Goal: Task Accomplishment & Management: Complete application form

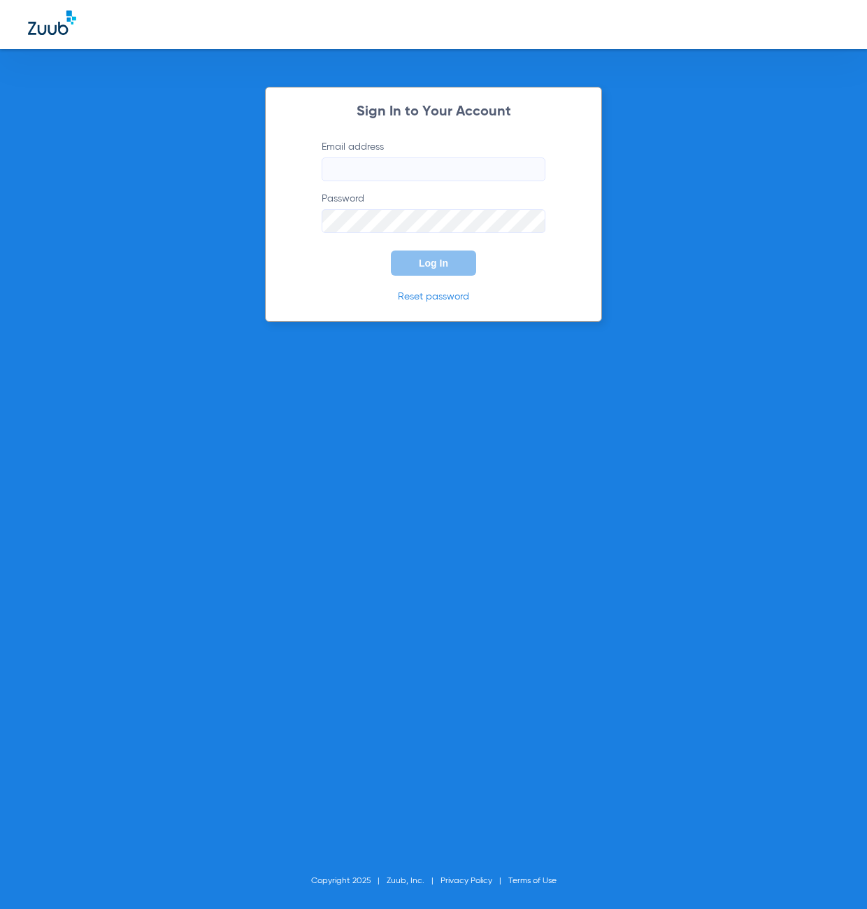
type input "[EMAIL_ADDRESS][DOMAIN_NAME]"
click at [426, 272] on button "Log In" at bounding box center [433, 262] width 85 height 25
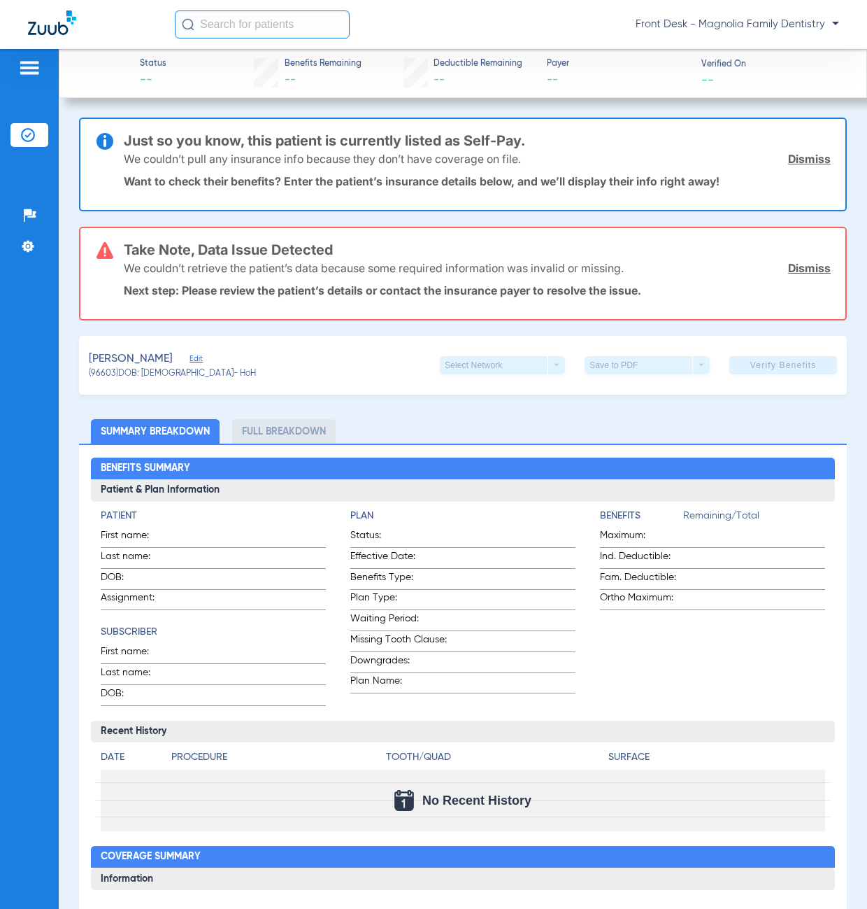
drag, startPoint x: 38, startPoint y: 133, endPoint x: 57, endPoint y: 140, distance: 20.1
click at [40, 135] on li "Insurance Verification" at bounding box center [29, 135] width 38 height 24
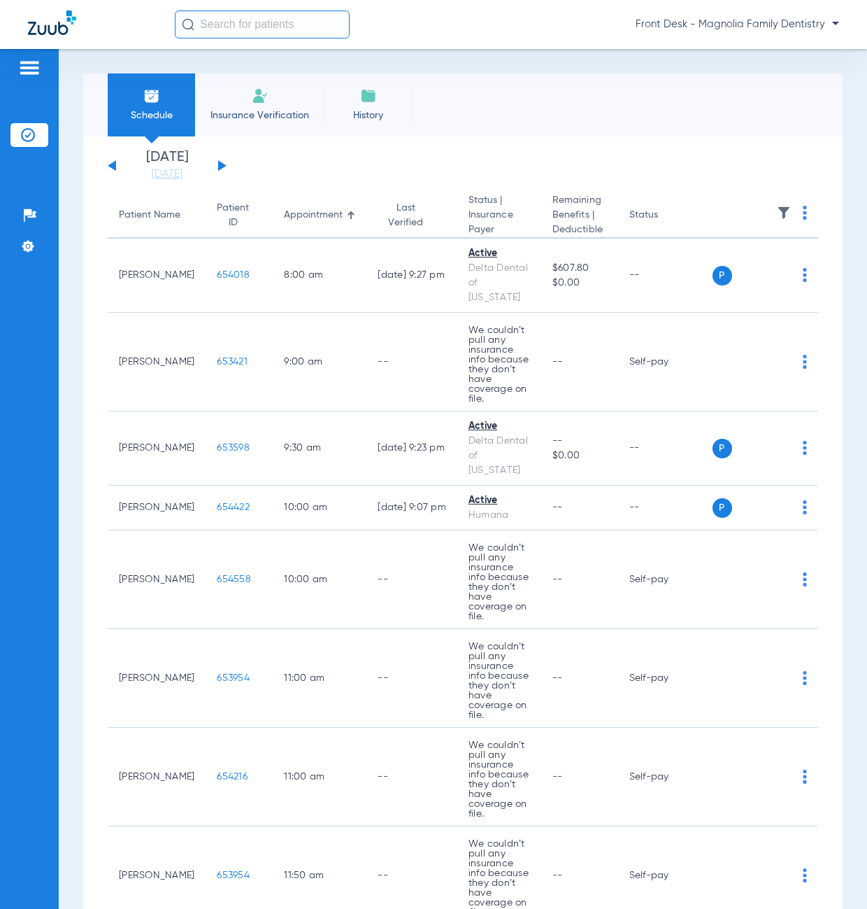
drag, startPoint x: 271, startPoint y: 107, endPoint x: 274, endPoint y: 135, distance: 28.1
click at [270, 108] on li "Insurance Verification" at bounding box center [259, 104] width 129 height 63
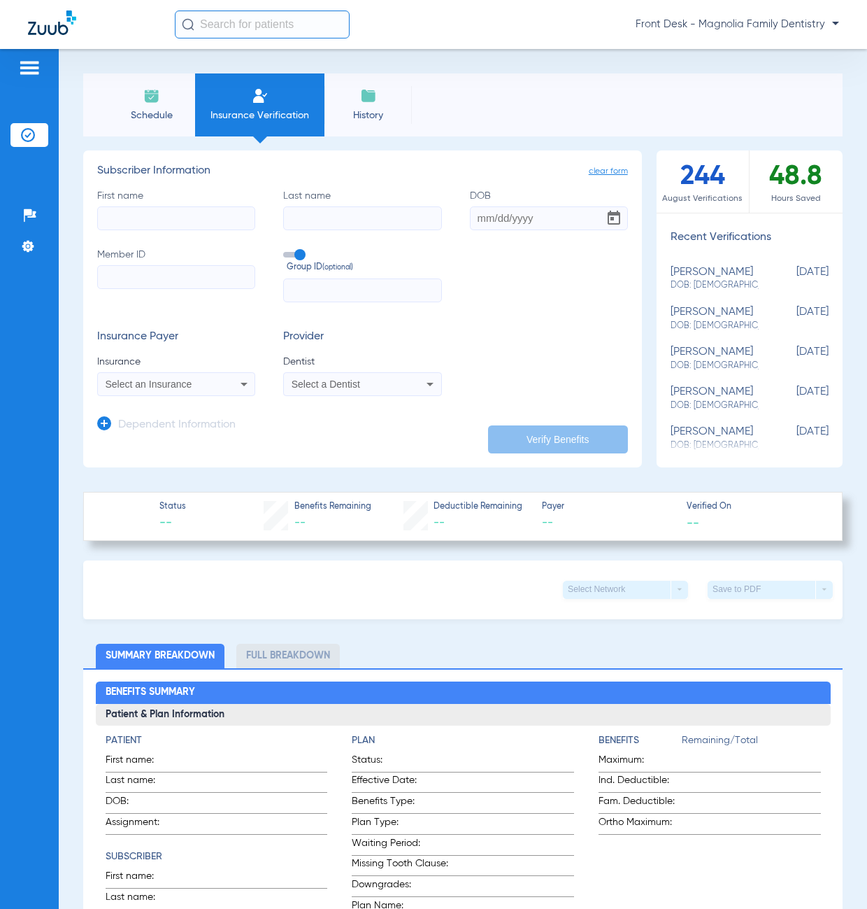
click at [156, 215] on input "First name" at bounding box center [176, 218] width 158 height 24
type input "[PERSON_NAME]"
click at [481, 222] on input "DOB" at bounding box center [549, 218] width 158 height 24
type input "[DATE]"
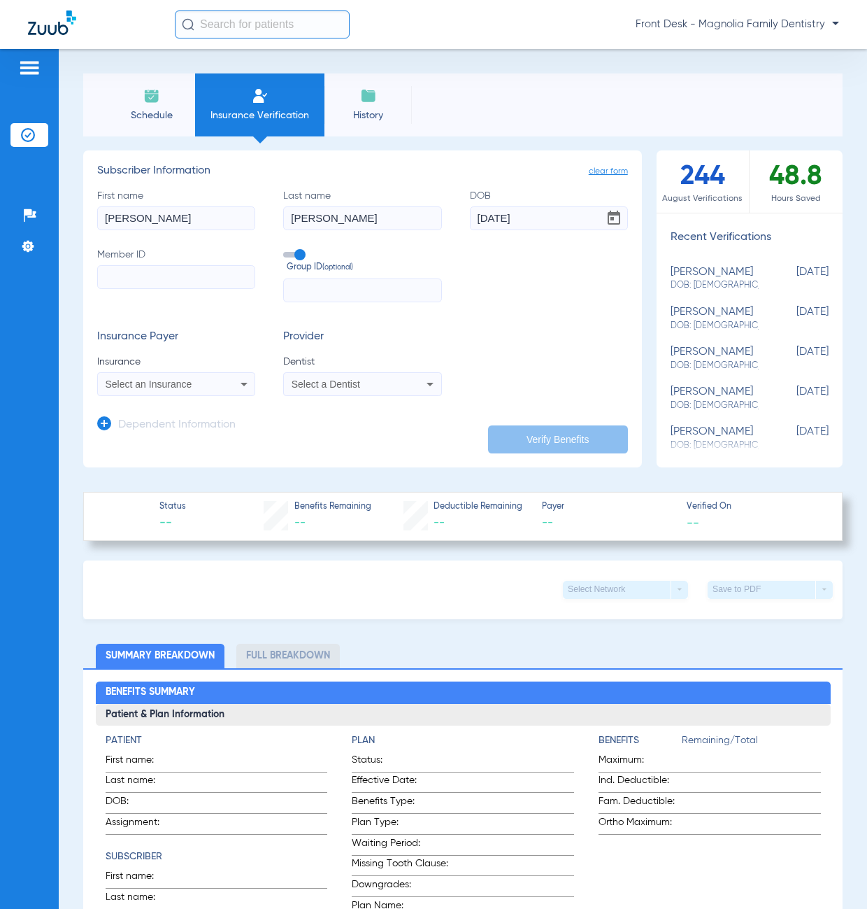
click at [201, 273] on input "Member ID" at bounding box center [176, 277] width 158 height 24
type input "443200829"
click at [337, 292] on input "text" at bounding box center [362, 290] width 158 height 24
type input "569008"
click at [135, 388] on span "Select an Insurance" at bounding box center [149, 383] width 87 height 11
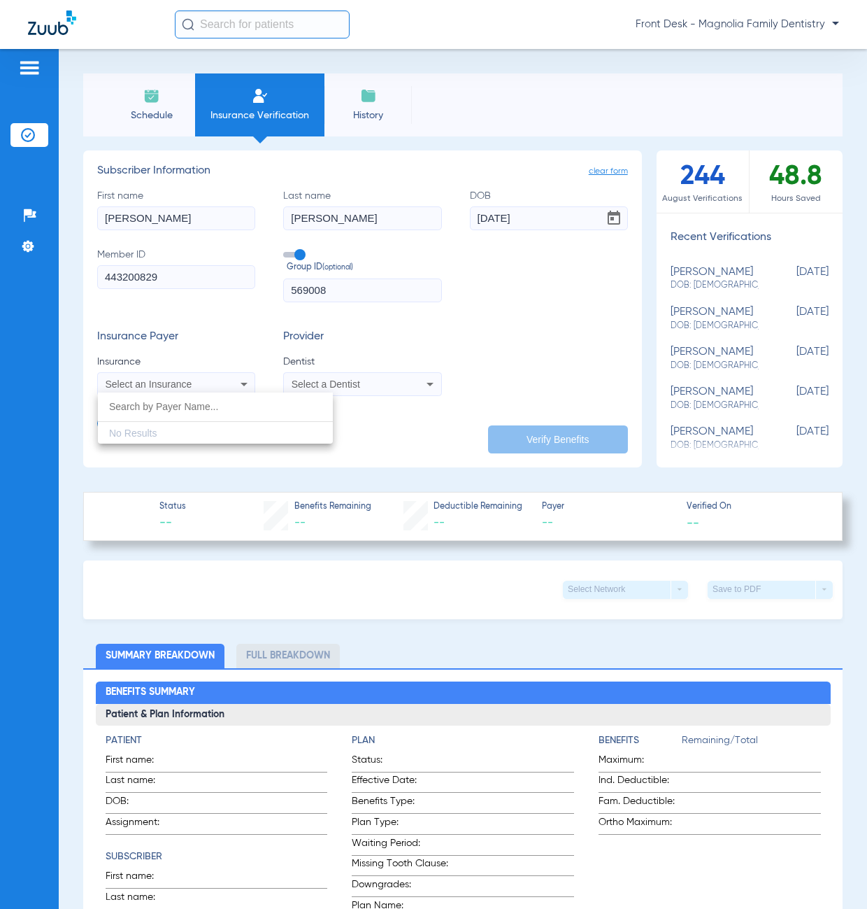
click at [231, 378] on div at bounding box center [433, 454] width 867 height 909
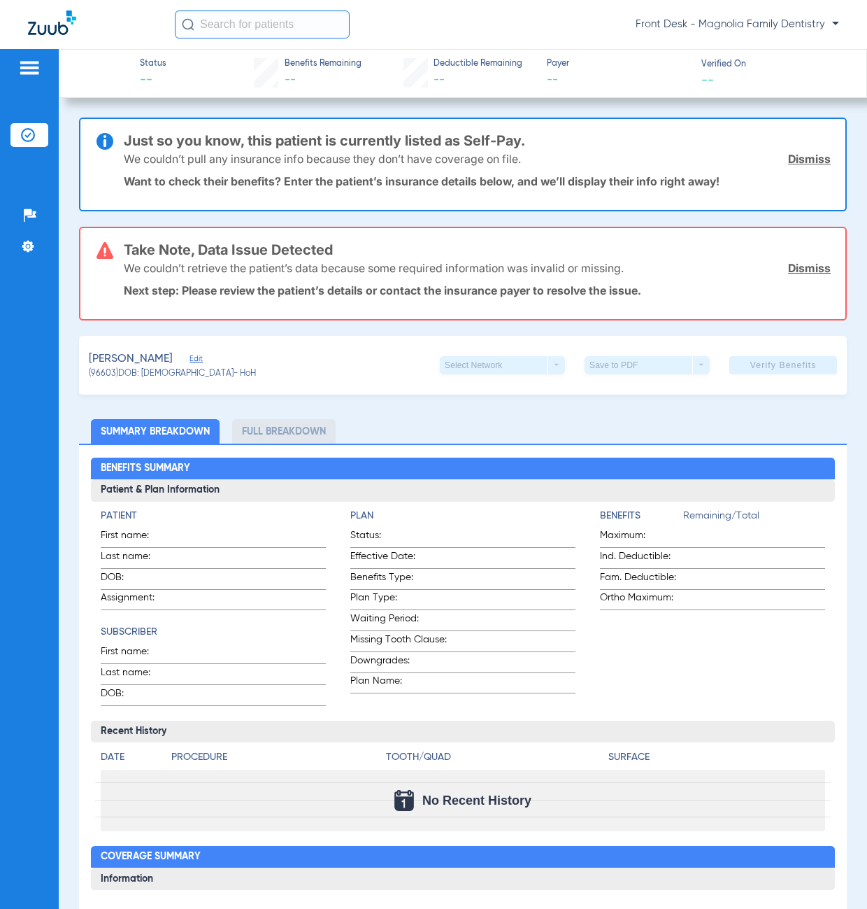
drag, startPoint x: 44, startPoint y: 137, endPoint x: 55, endPoint y: 143, distance: 12.2
click at [45, 138] on li "Insurance Verification" at bounding box center [29, 135] width 38 height 24
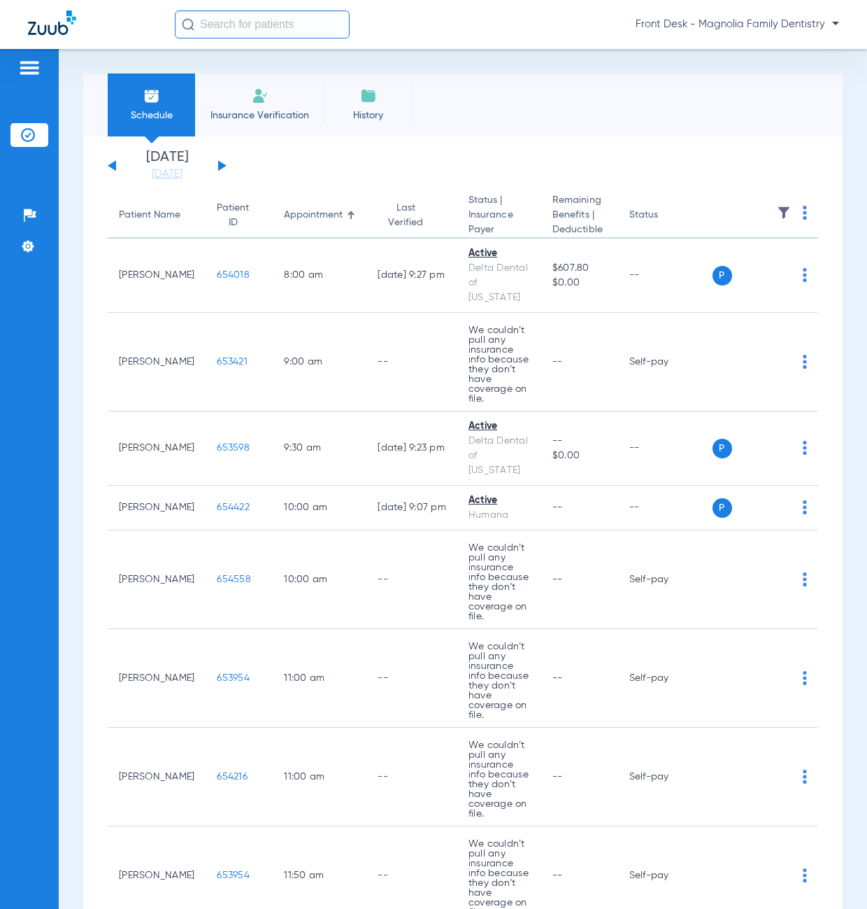
click at [257, 108] on span "Insurance Verification" at bounding box center [260, 115] width 108 height 14
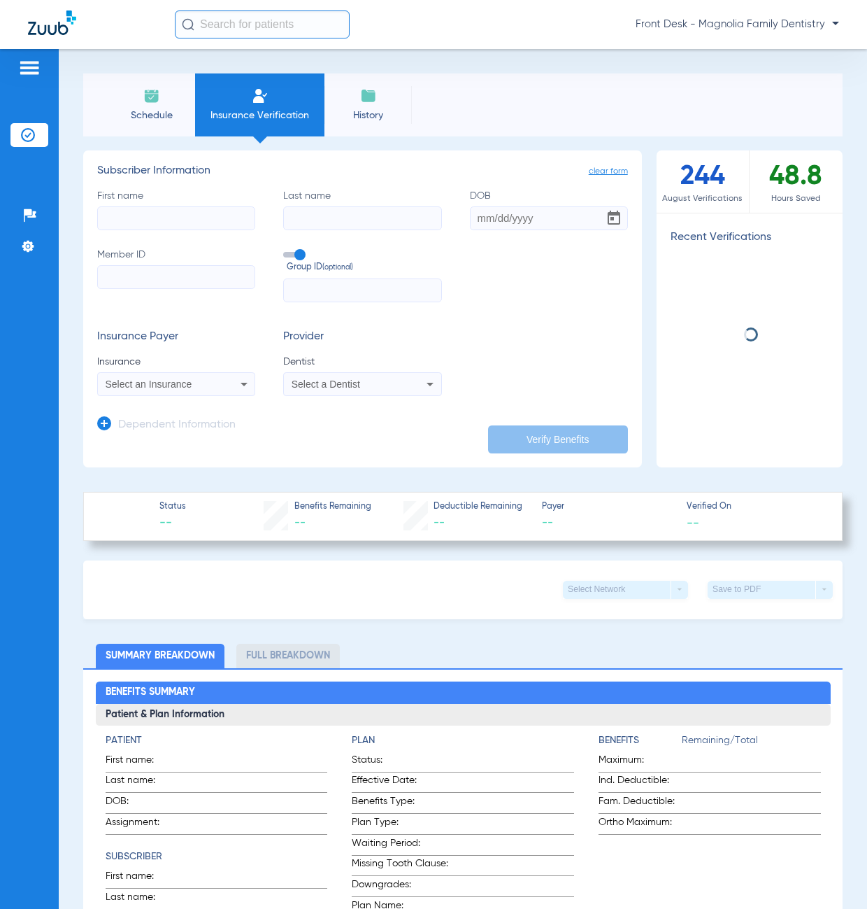
drag, startPoint x: 168, startPoint y: 119, endPoint x: 171, endPoint y: 143, distance: 24.0
click at [167, 120] on span "Schedule" at bounding box center [151, 115] width 66 height 14
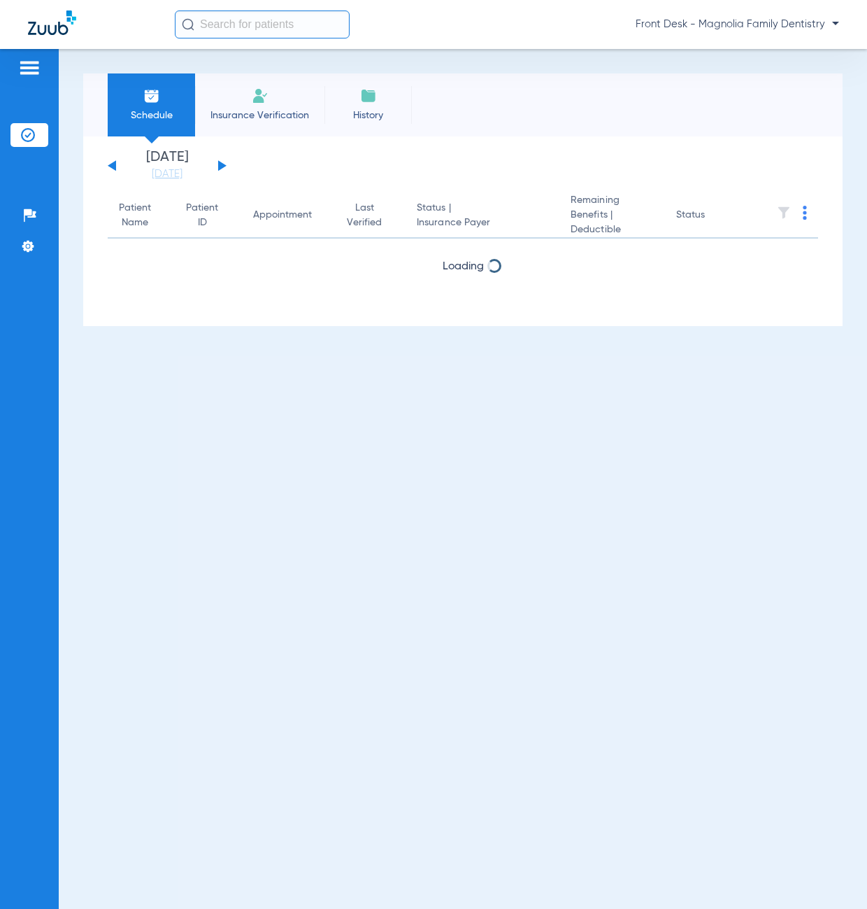
drag, startPoint x: 256, startPoint y: 113, endPoint x: 257, endPoint y: 128, distance: 14.7
click at [257, 114] on span "Insurance Verification" at bounding box center [260, 115] width 108 height 14
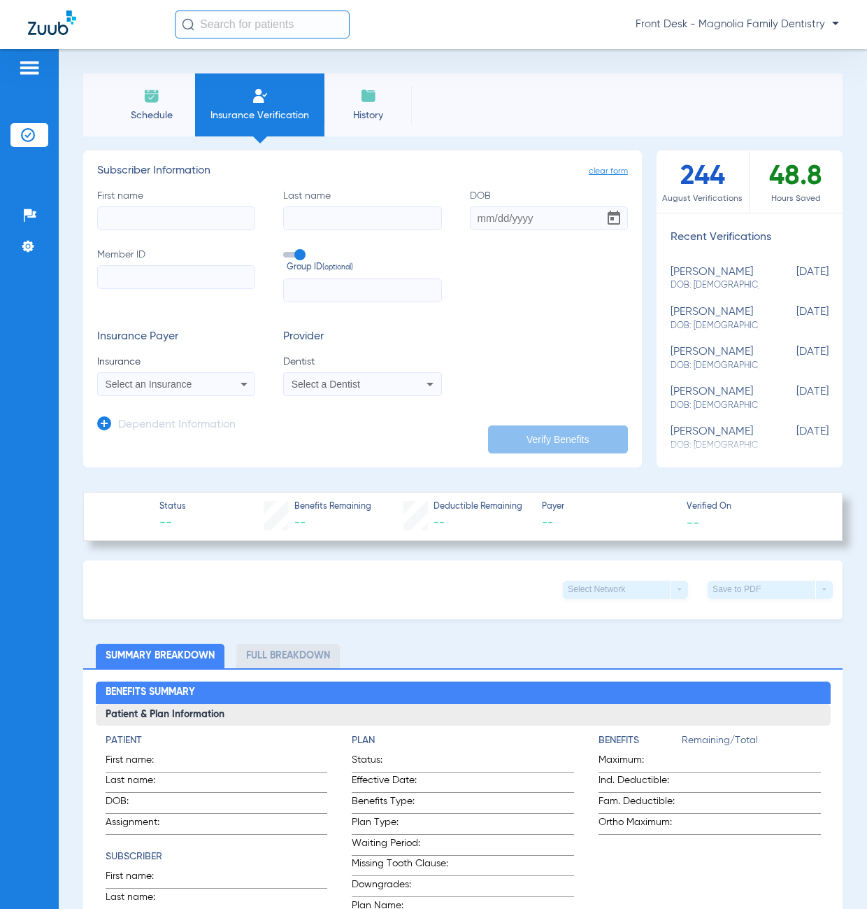
click at [178, 219] on input "First name" at bounding box center [176, 218] width 158 height 24
click at [179, 452] on app-manual-verification-form "clear form Subscriber Information First name Last name DOB Member ID Group ID (…" at bounding box center [362, 308] width 559 height 317
click at [204, 380] on div "Select an Insurance" at bounding box center [163, 384] width 114 height 10
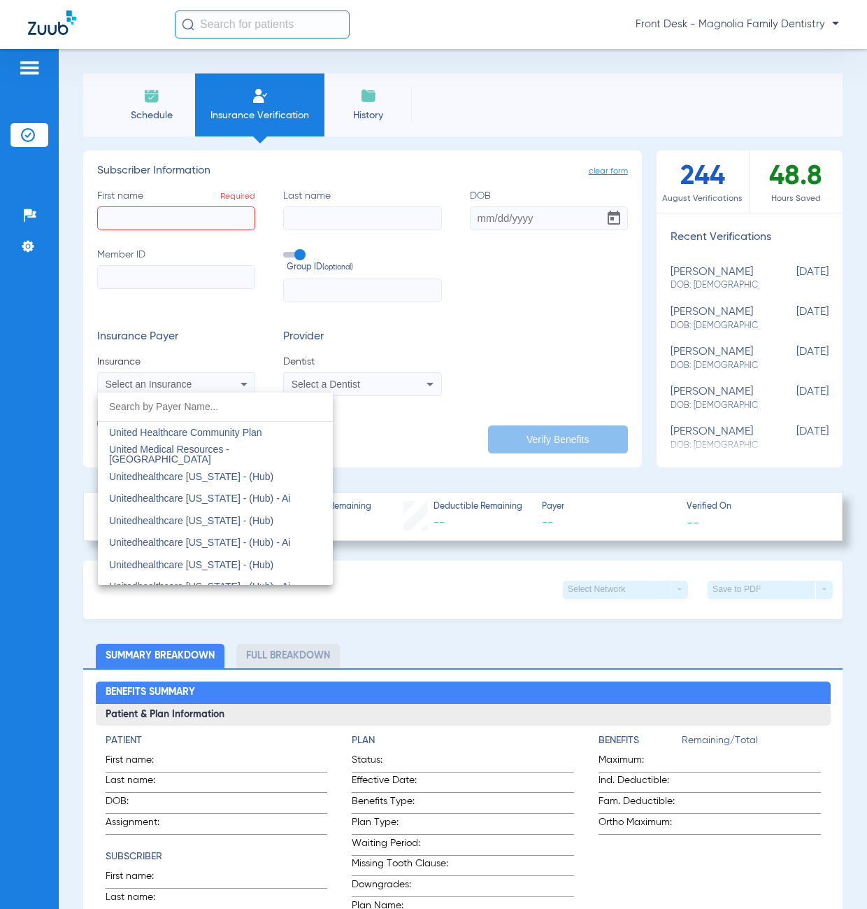
scroll to position [8394, 0]
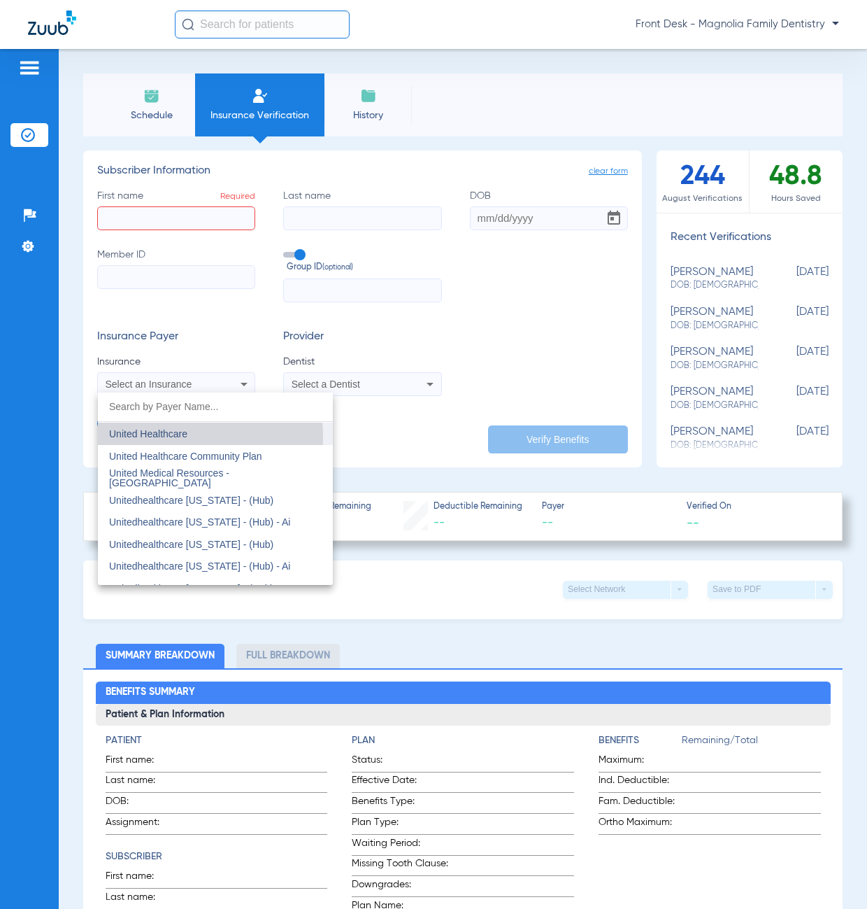
click at [175, 436] on span "United Healthcare" at bounding box center [148, 433] width 78 height 11
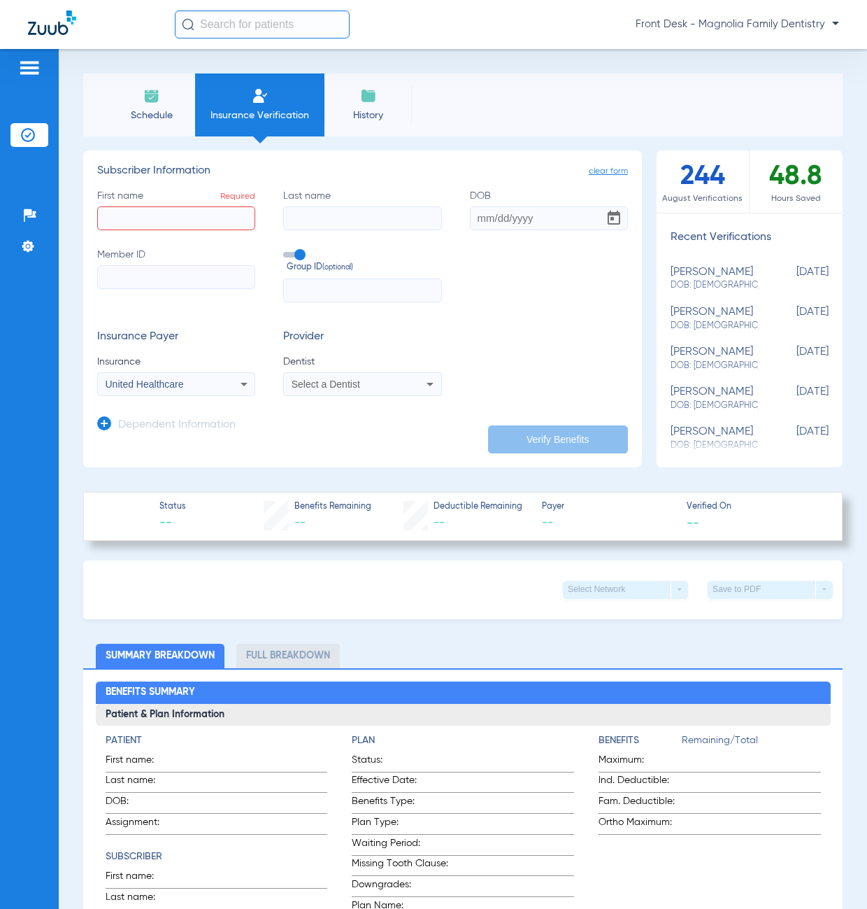
click at [313, 392] on mat-select "Select a Dentist" at bounding box center [362, 384] width 158 height 24
click at [309, 395] on mat-select "Select a Dentist" at bounding box center [362, 384] width 158 height 24
drag, startPoint x: 309, startPoint y: 395, endPoint x: 394, endPoint y: 385, distance: 85.2
click at [394, 385] on div "Select a Dentist" at bounding box center [349, 384] width 114 height 10
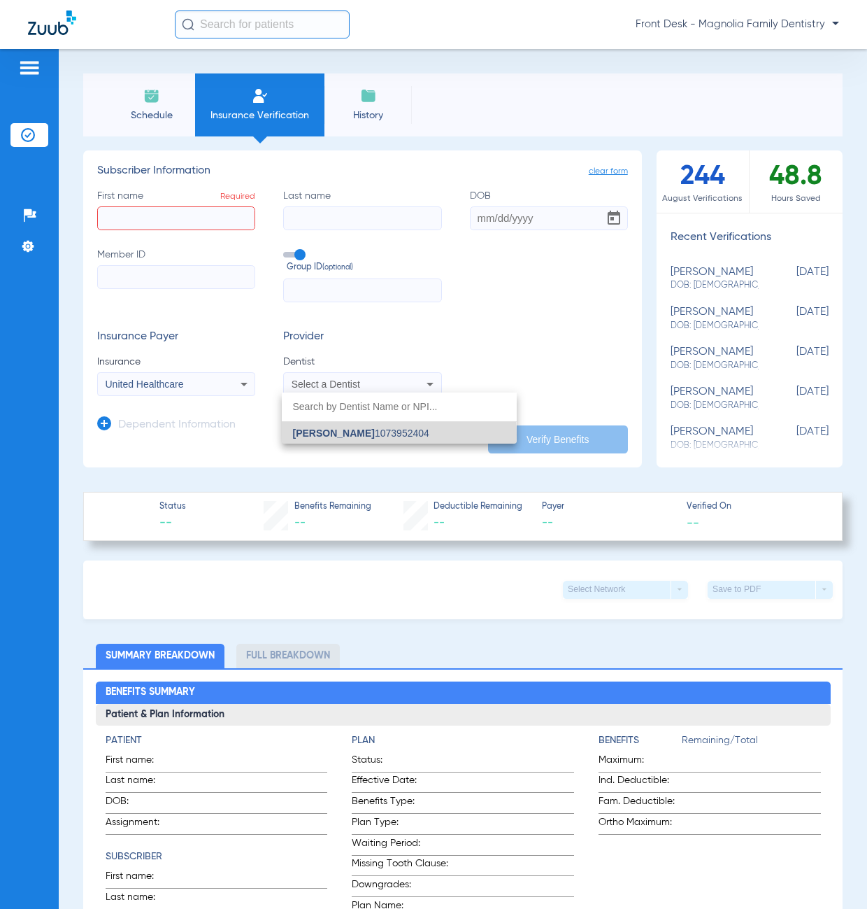
click at [338, 432] on span "[PERSON_NAME]" at bounding box center [334, 432] width 82 height 11
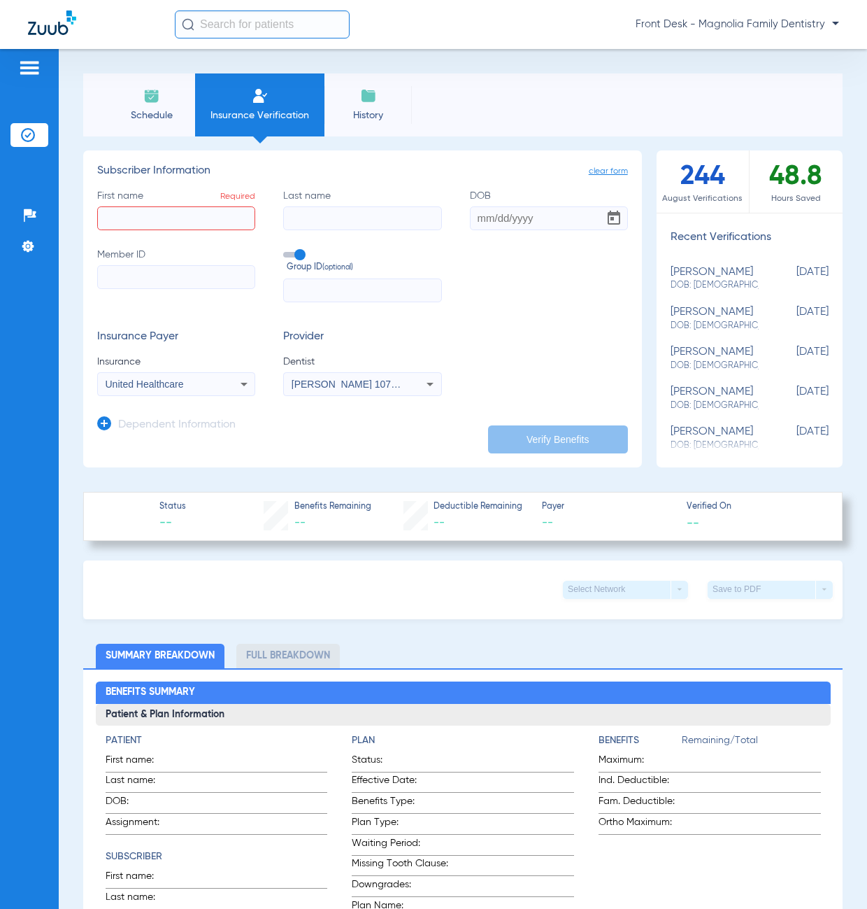
click at [135, 215] on input "First name Required" at bounding box center [176, 218] width 158 height 24
type input "[PERSON_NAME]"
click at [472, 216] on input "DOB" at bounding box center [549, 218] width 158 height 24
type input "[DATE]"
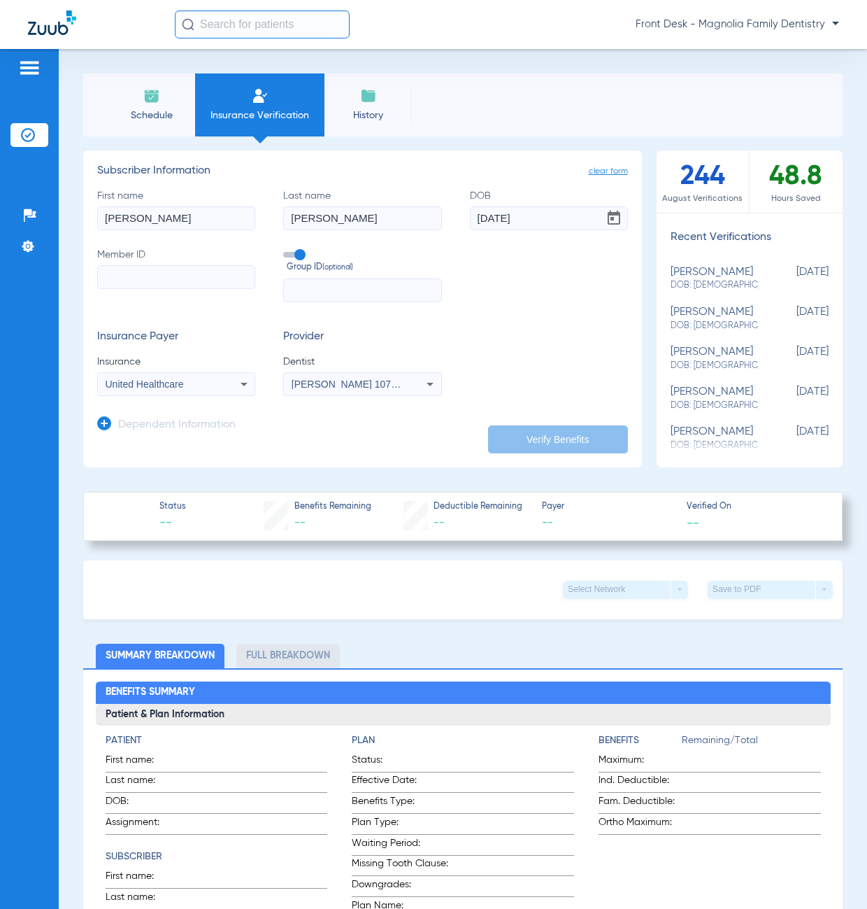
click at [220, 283] on input "Member ID" at bounding box center [176, 277] width 158 height 24
type input "443200829"
click at [355, 293] on input "text" at bounding box center [362, 290] width 158 height 24
type input "569008"
click at [576, 447] on button "Verify Benefits" at bounding box center [558, 439] width 140 height 28
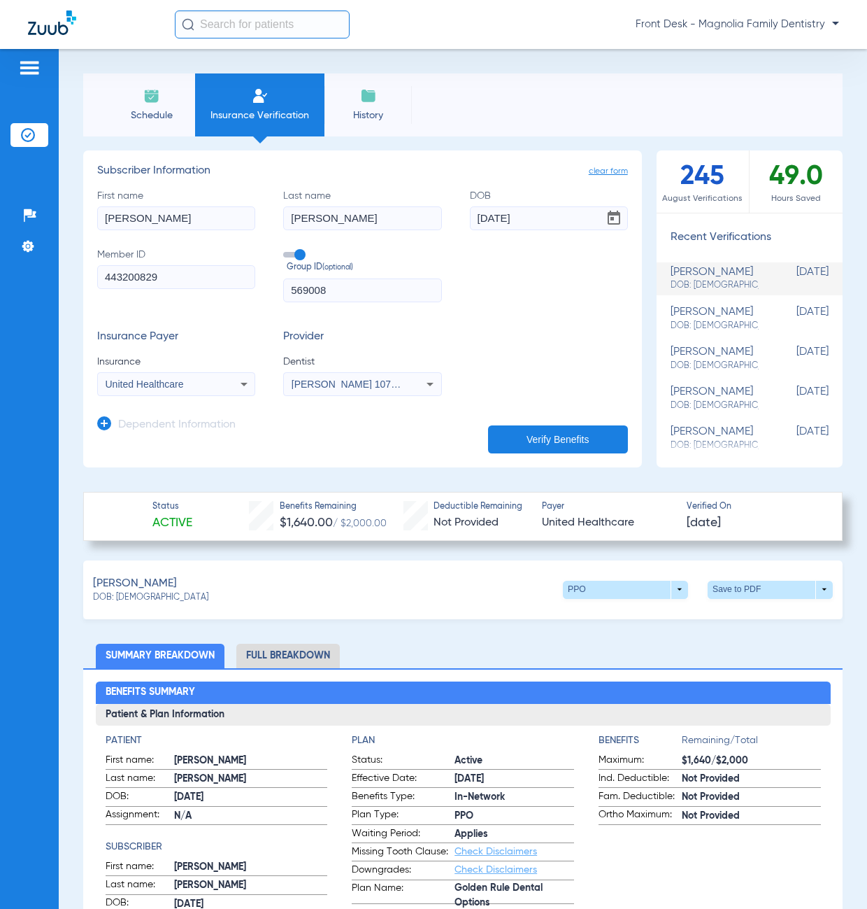
drag, startPoint x: 288, startPoint y: 651, endPoint x: 76, endPoint y: 525, distance: 246.5
click at [286, 650] on li "Full Breakdown" at bounding box center [288, 656] width 104 height 24
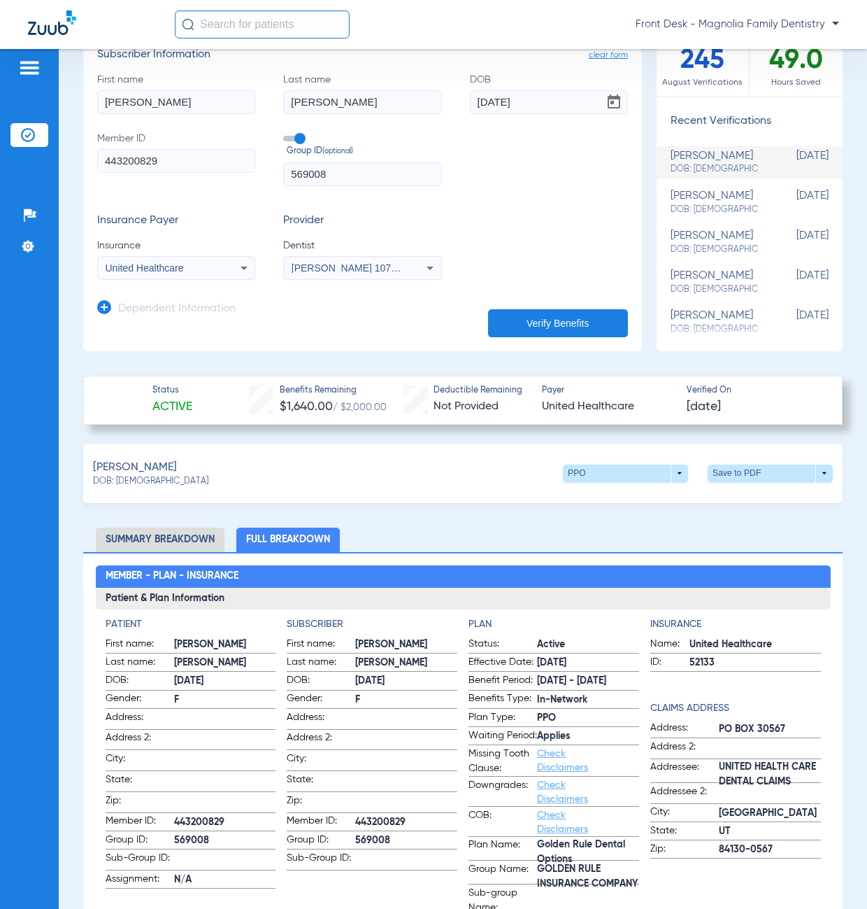
scroll to position [140, 0]
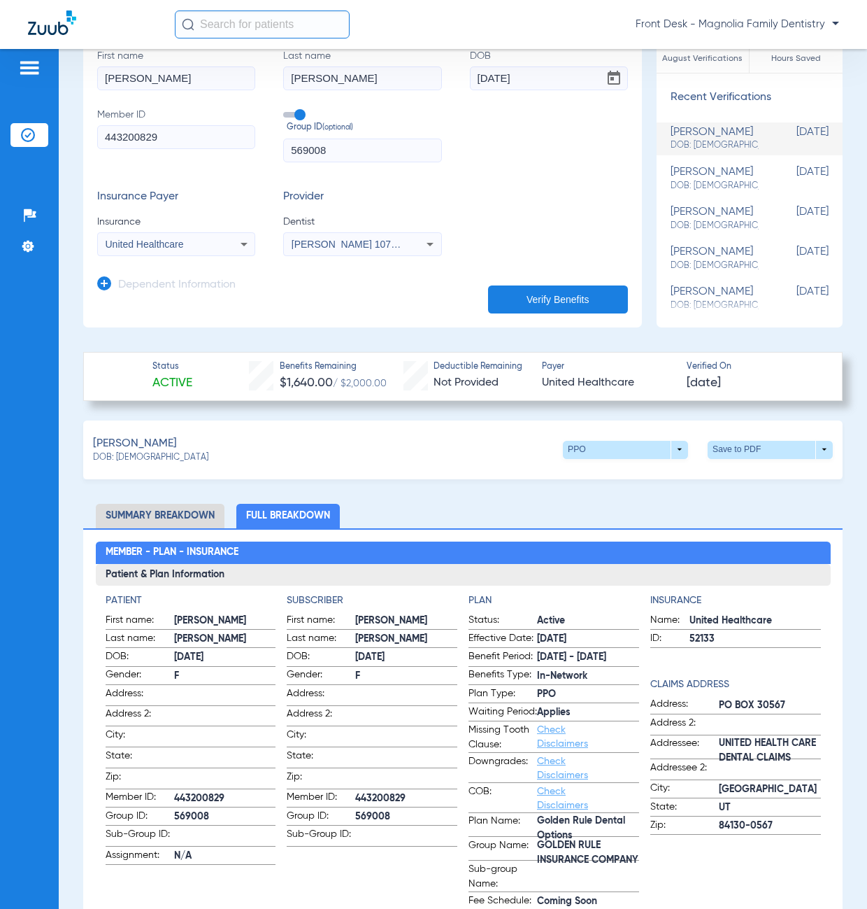
drag, startPoint x: 170, startPoint y: 140, endPoint x: -42, endPoint y: 143, distance: 212.0
click at [0, 143] on html "Front Desk - Magnolia Family Dentistry Patients Insurance Verification Setup He…" at bounding box center [433, 454] width 867 height 909
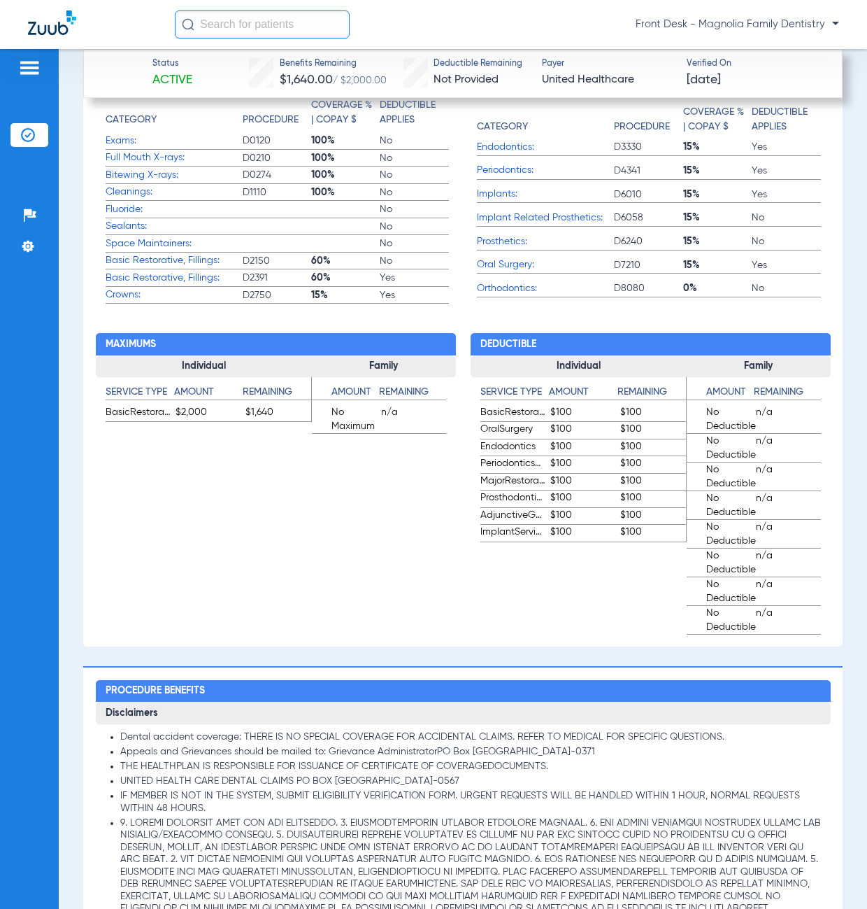
scroll to position [1119, 0]
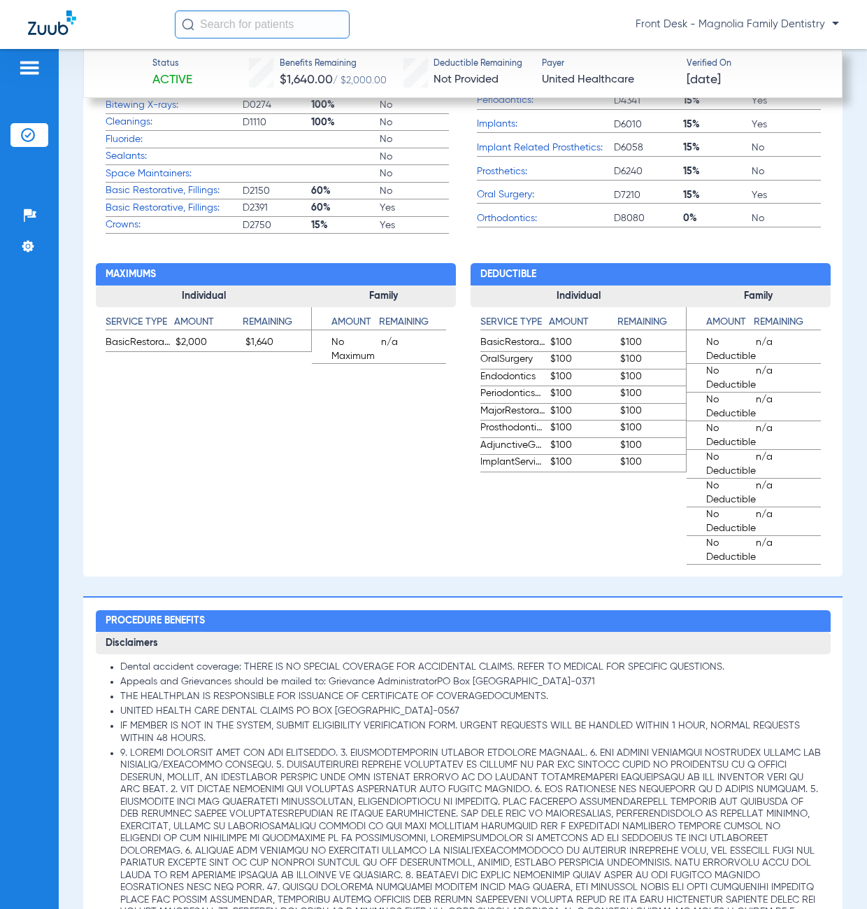
click at [236, 462] on app-benefits "Maximums Individual Service Type Amount Remaining BasicRestorative $2,000 $1,64…" at bounding box center [276, 399] width 360 height 331
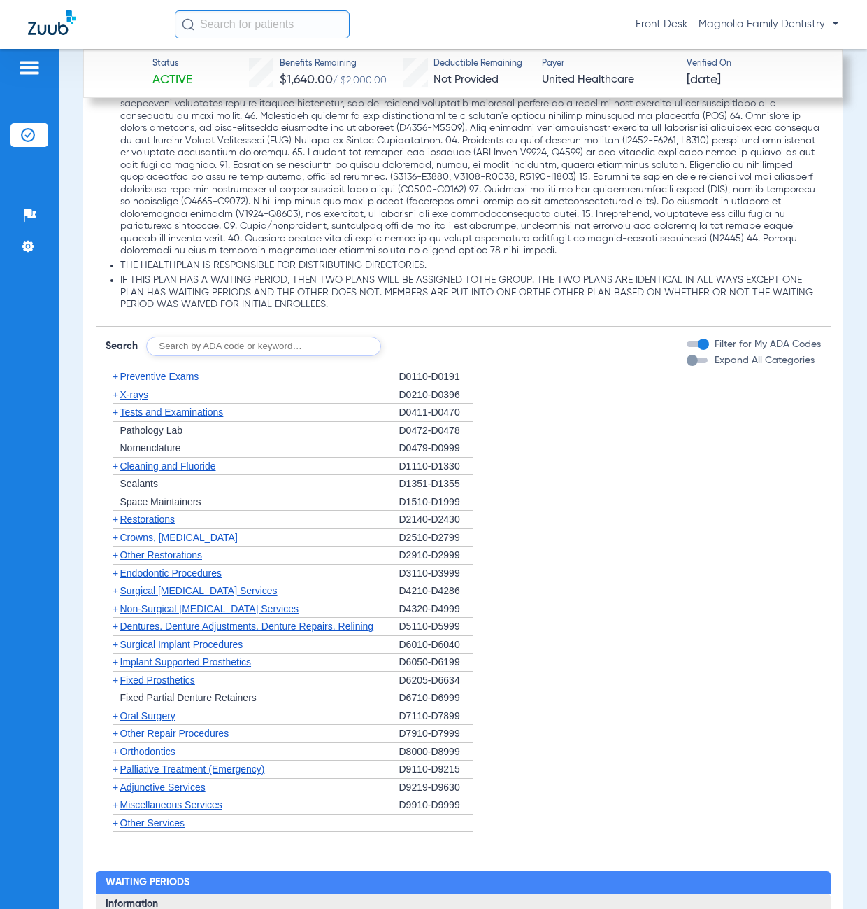
scroll to position [2099, 0]
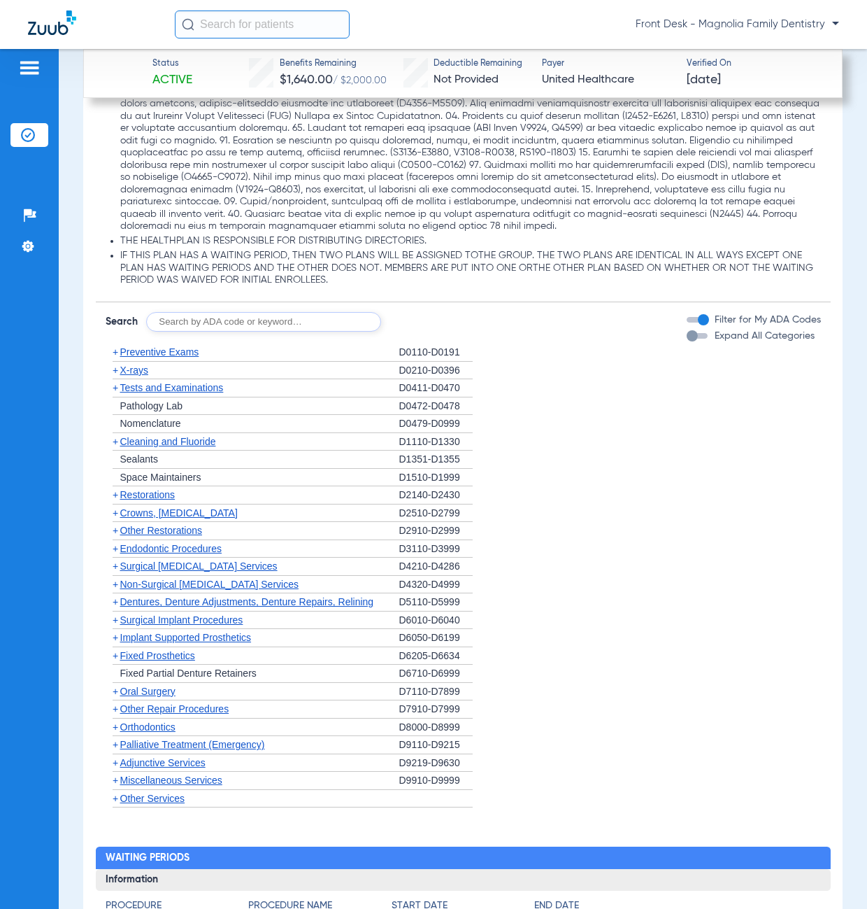
click at [115, 447] on span "+" at bounding box center [116, 441] width 6 height 11
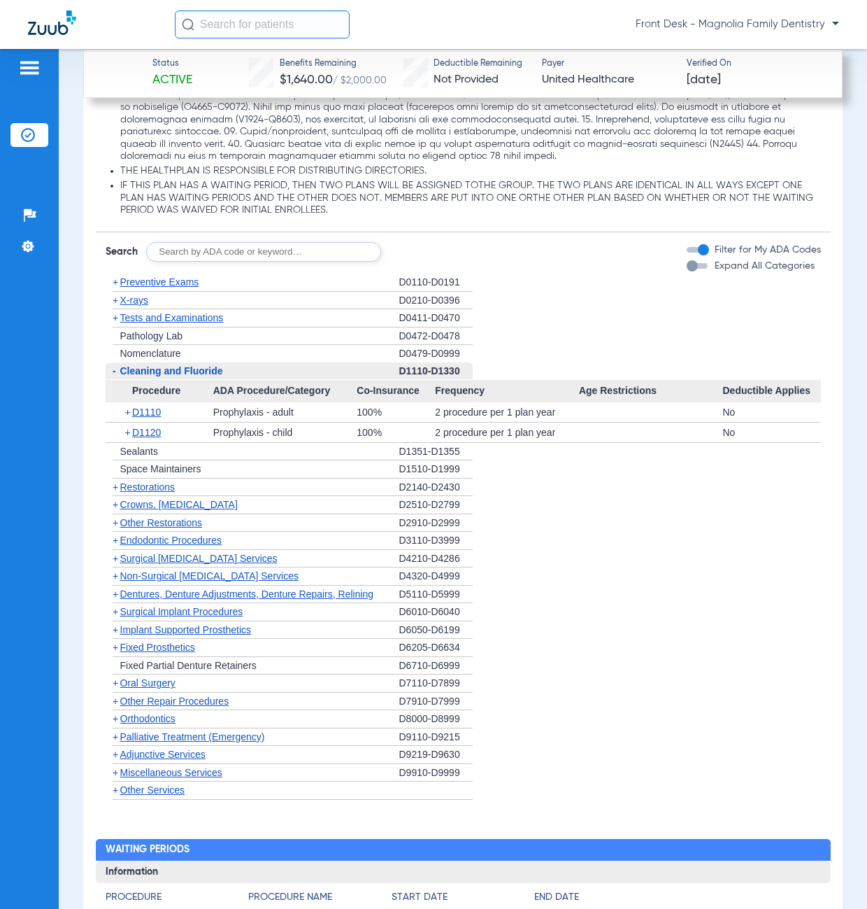
scroll to position [2239, 0]
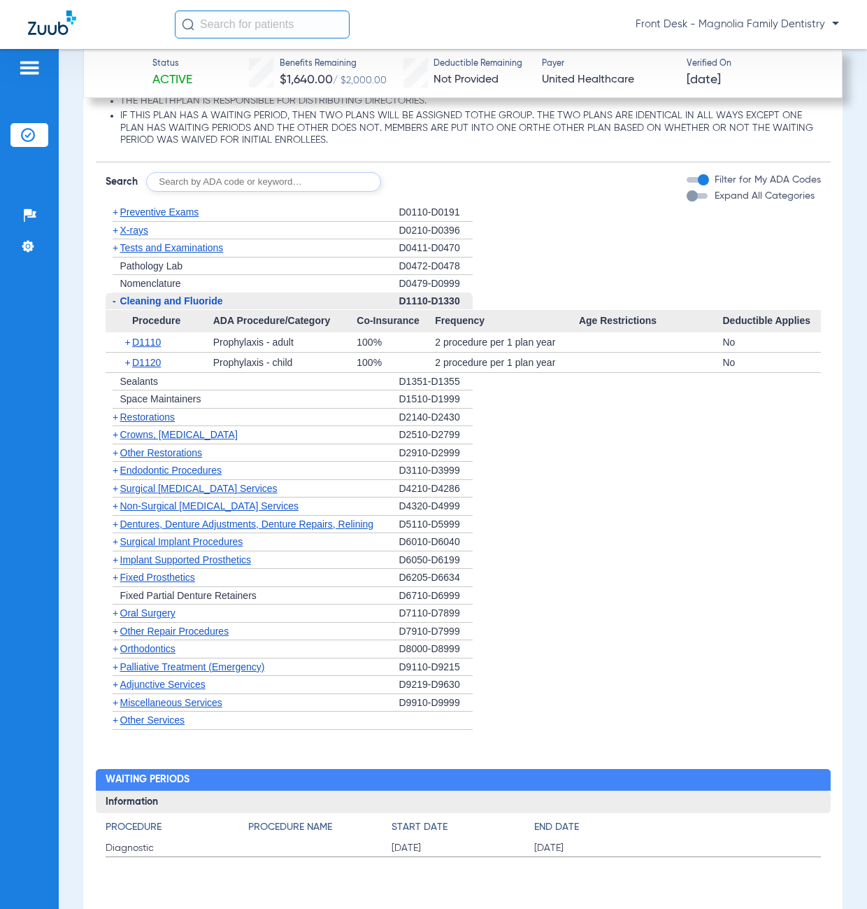
click at [117, 440] on span "+" at bounding box center [116, 434] width 6 height 11
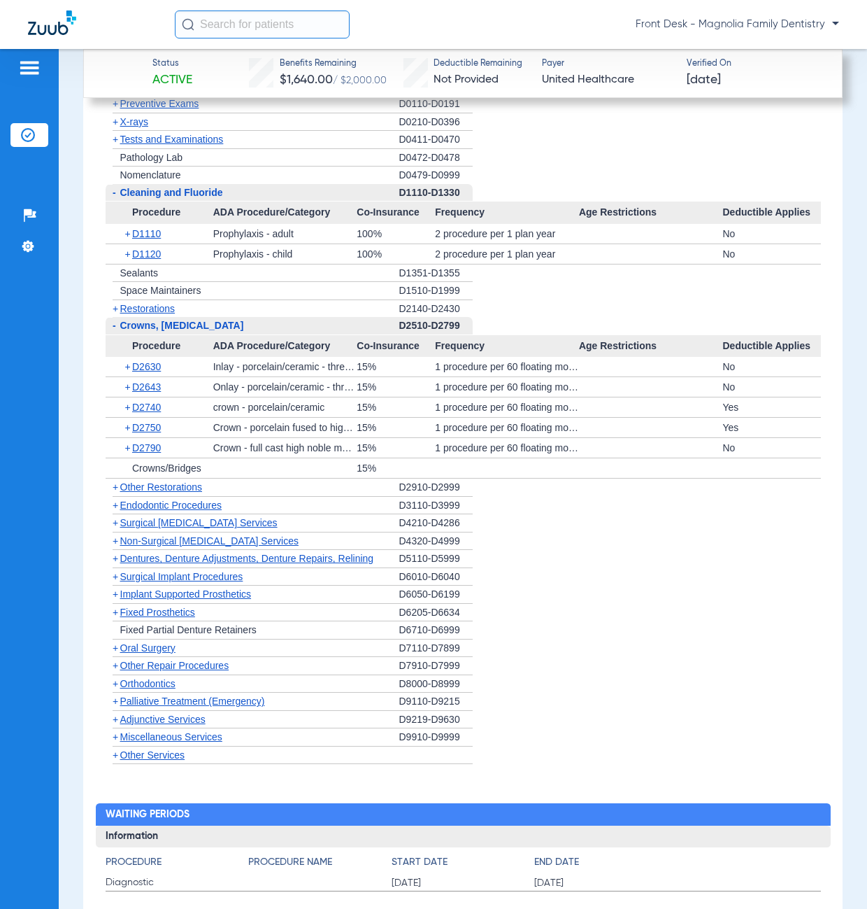
scroll to position [2378, 0]
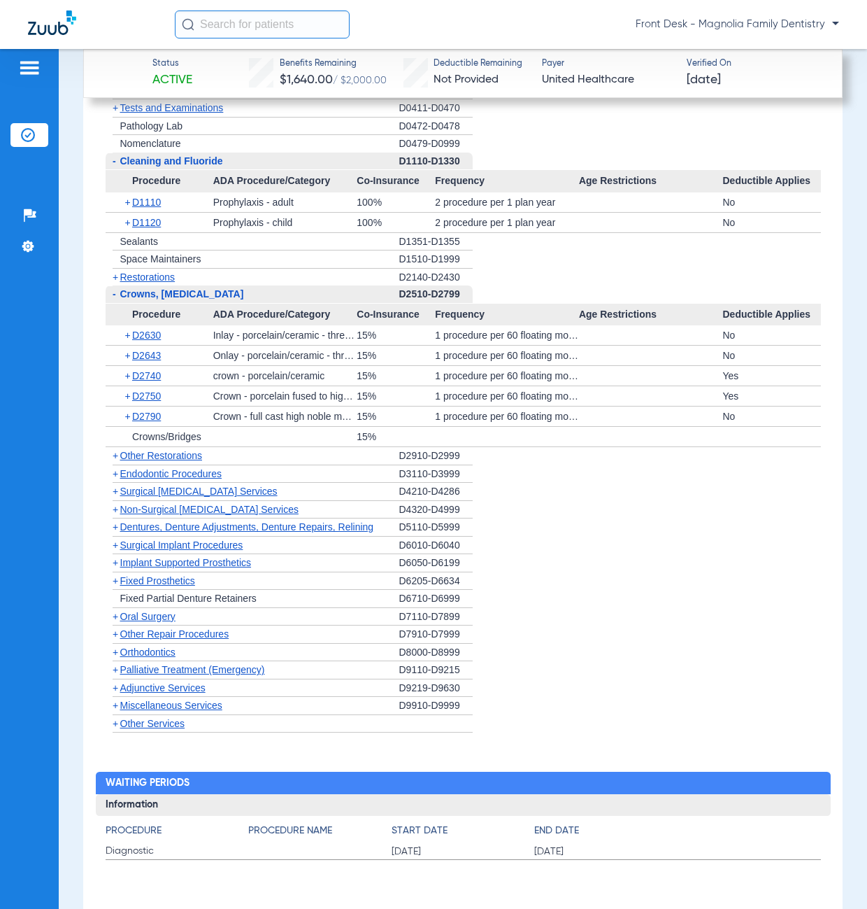
click at [115, 461] on span "+" at bounding box center [116, 455] width 6 height 11
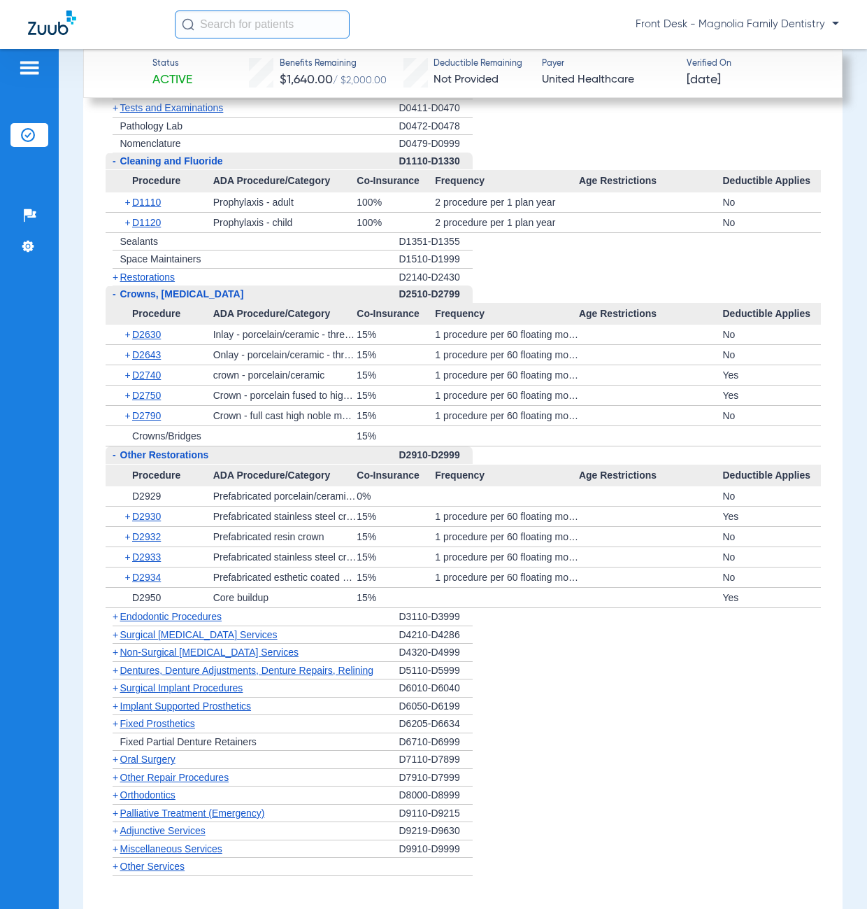
click at [115, 460] on span "-" at bounding box center [114, 454] width 3 height 11
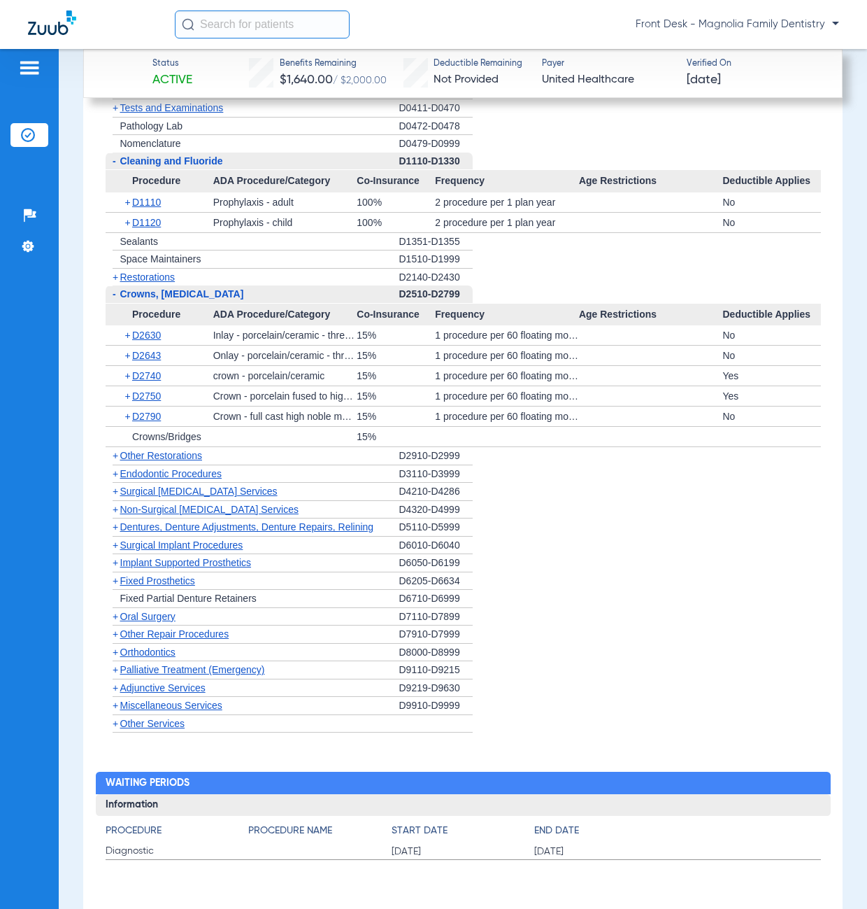
click at [114, 497] on span "+" at bounding box center [116, 490] width 6 height 11
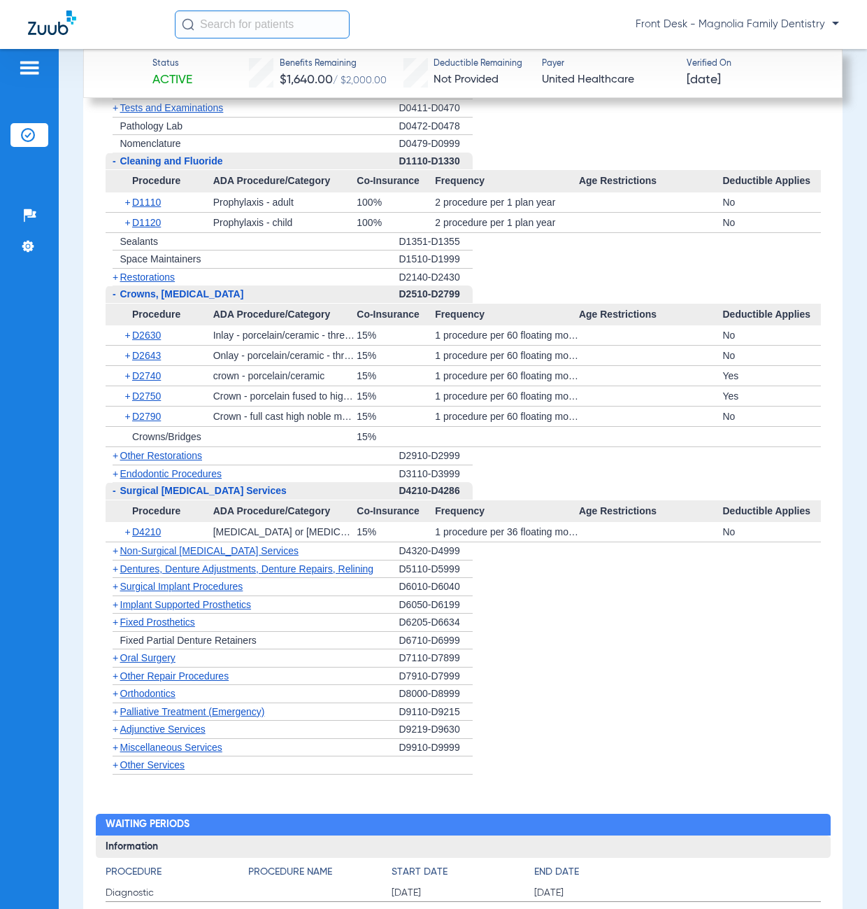
click at [115, 496] on span "-" at bounding box center [114, 490] width 3 height 11
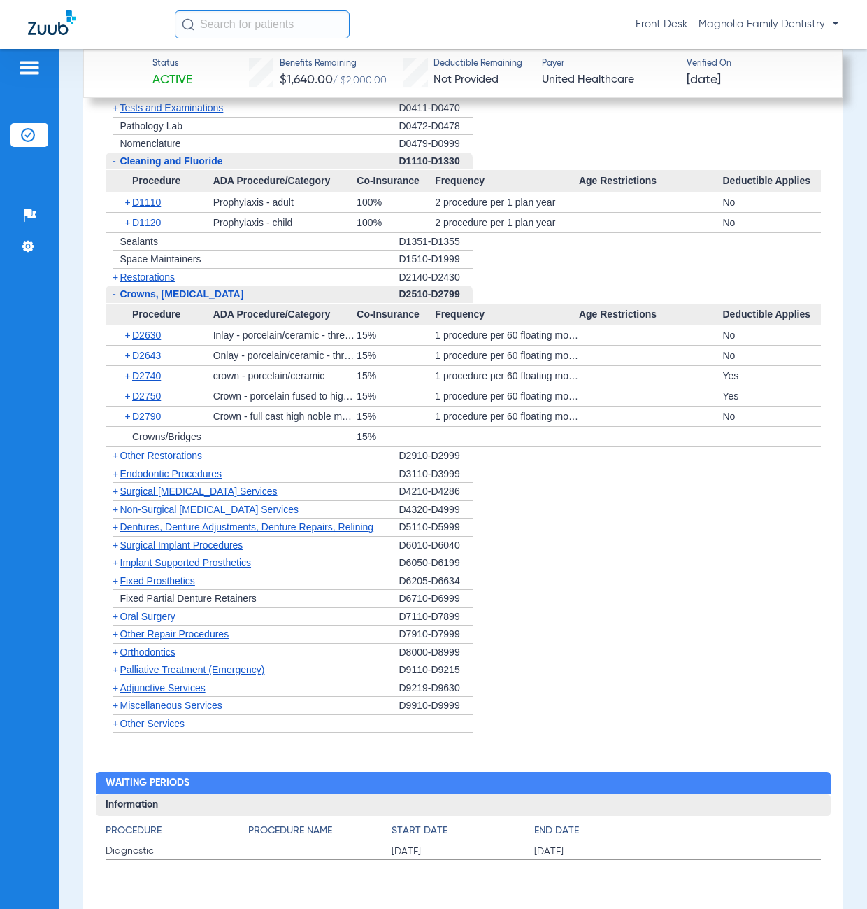
click at [117, 515] on span "+" at bounding box center [116, 509] width 6 height 11
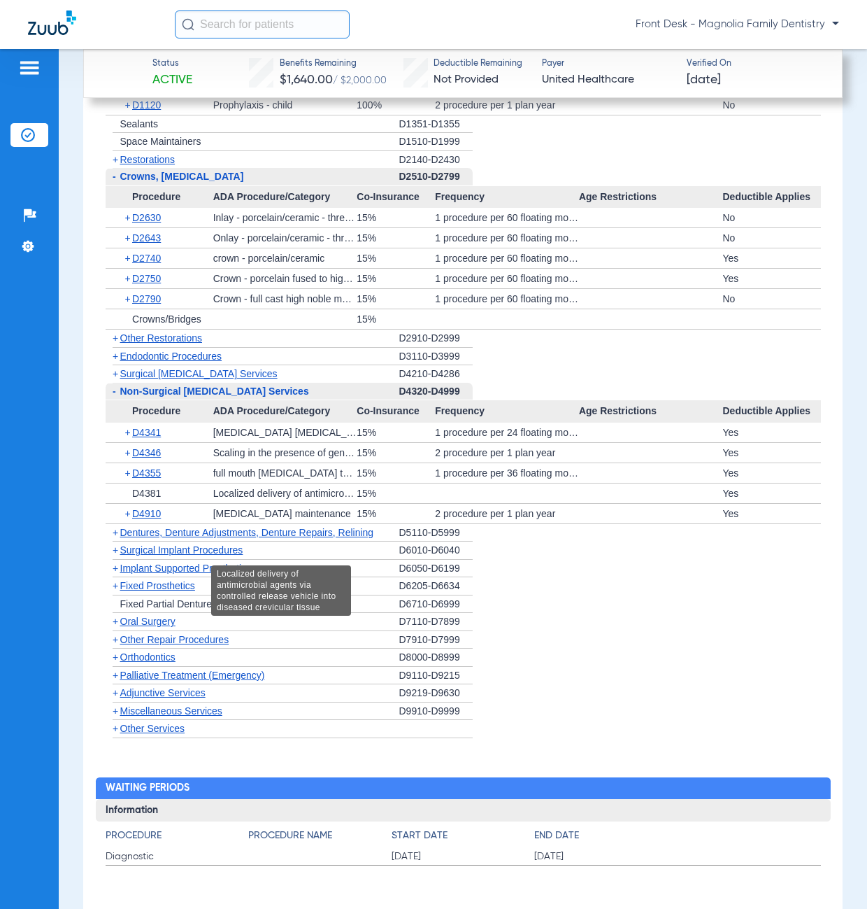
scroll to position [2518, 0]
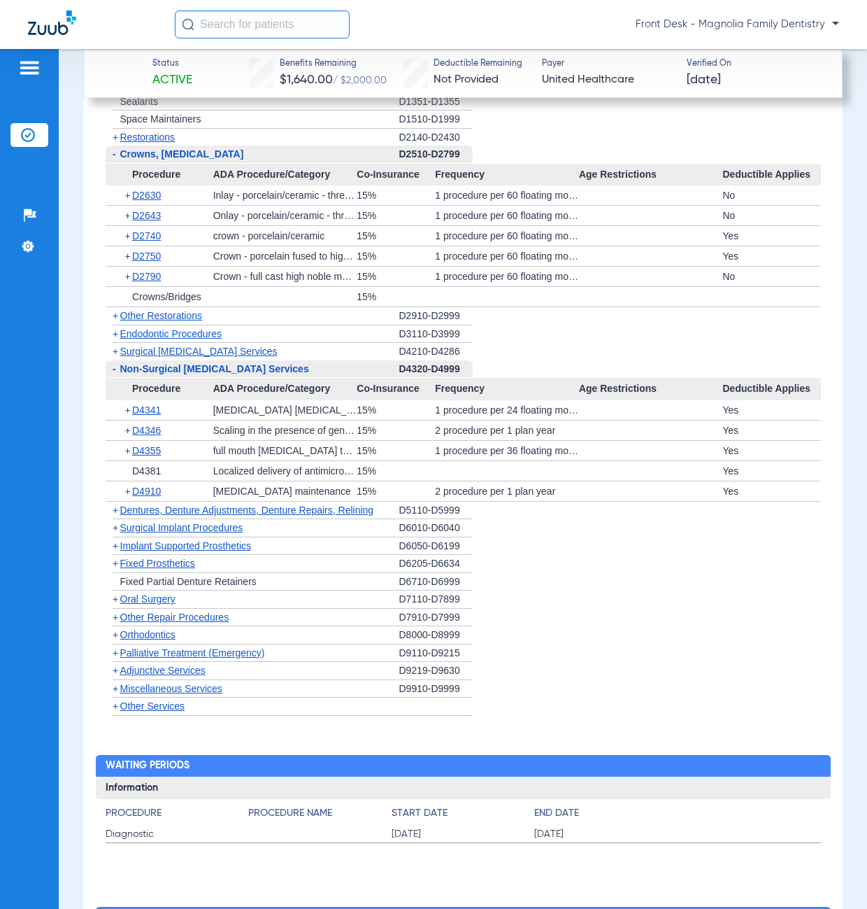
click at [115, 640] on span "+" at bounding box center [116, 634] width 6 height 11
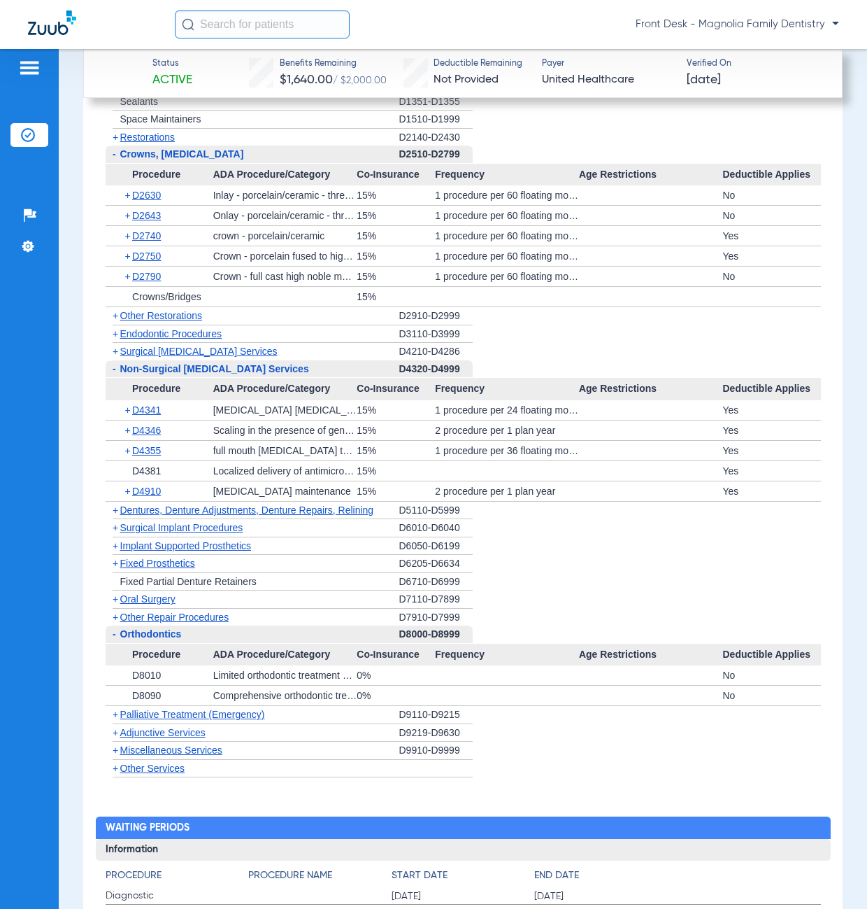
click at [116, 756] on span "+" at bounding box center [116, 749] width 6 height 11
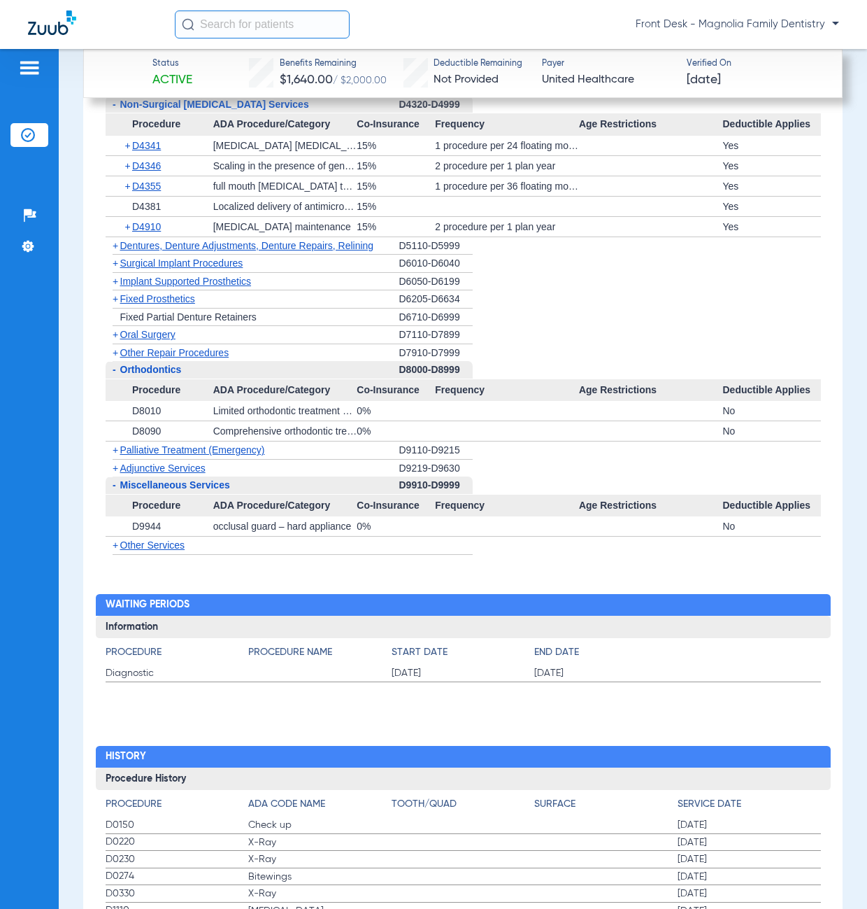
scroll to position [2946, 0]
